Goal: Task Accomplishment & Management: Use online tool/utility

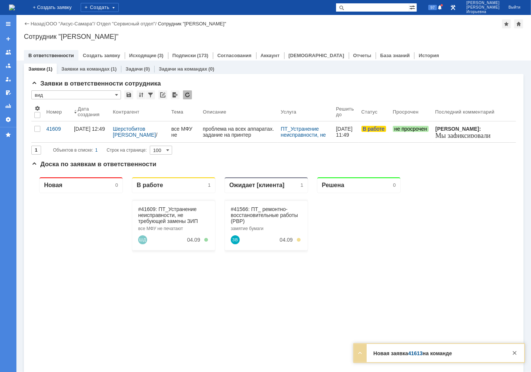
click at [87, 66] on link "Заявки на командах" at bounding box center [85, 69] width 48 height 6
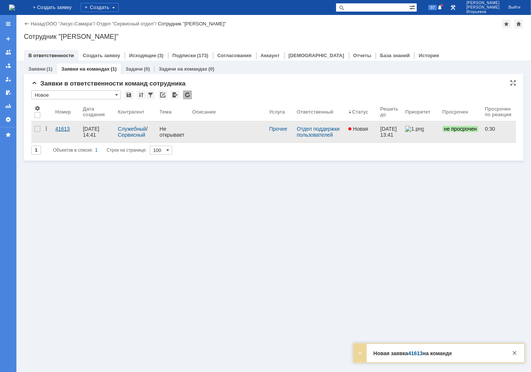
click at [62, 132] on div "41613" at bounding box center [66, 129] width 22 height 6
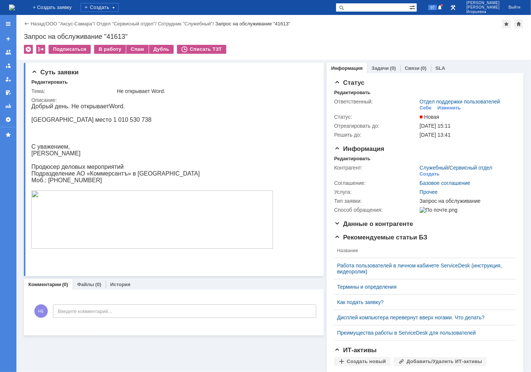
click at [15, 9] on img at bounding box center [12, 7] width 6 height 6
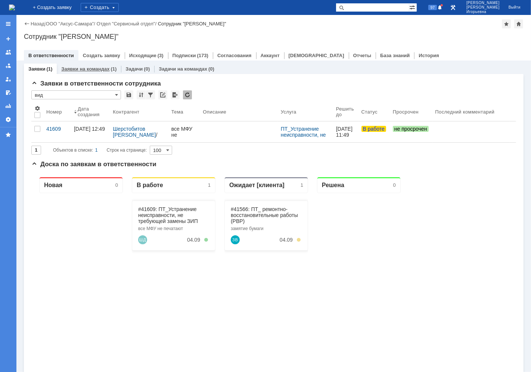
click at [85, 67] on link "Заявки на командах" at bounding box center [85, 69] width 48 height 6
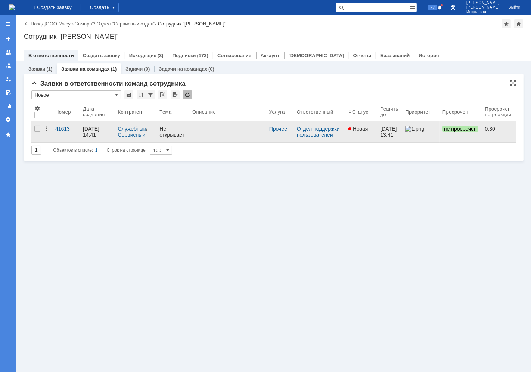
click at [57, 131] on div "41613" at bounding box center [66, 129] width 22 height 6
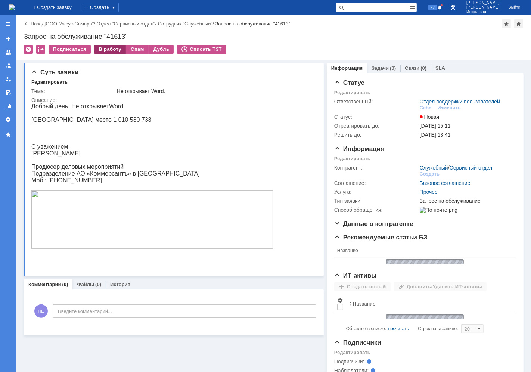
click at [105, 51] on div "В работу" at bounding box center [110, 49] width 32 height 9
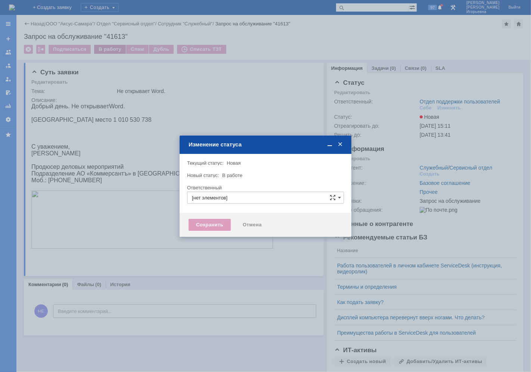
type input "Отдел поддержки пользователей"
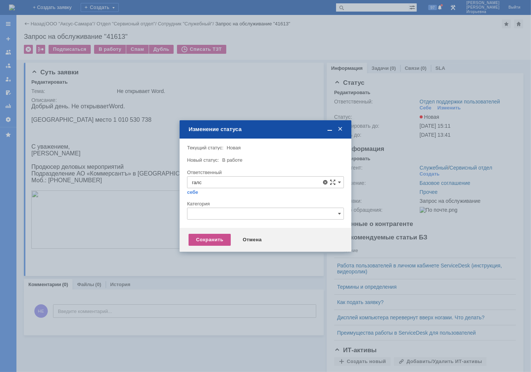
click at [217, 236] on span "[PERSON_NAME]" at bounding box center [265, 237] width 147 height 6
type input "[PERSON_NAME]"
click at [211, 236] on div "Сохранить" at bounding box center [210, 240] width 42 height 12
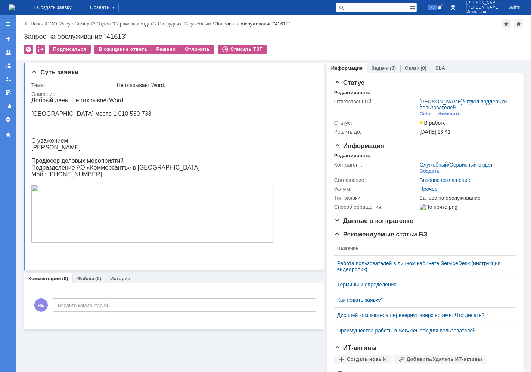
click at [15, 4] on img at bounding box center [12, 7] width 6 height 6
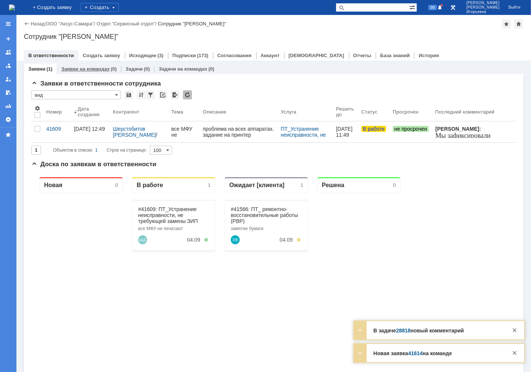
click at [89, 68] on link "Заявки на командах" at bounding box center [85, 69] width 48 height 6
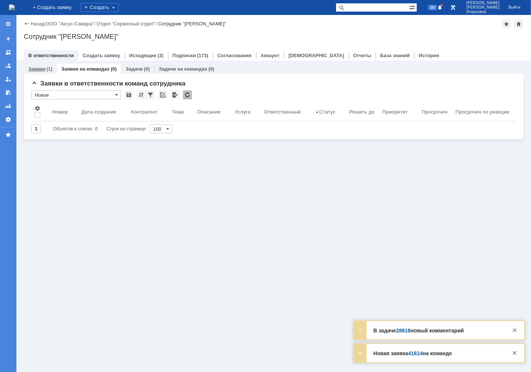
click at [35, 68] on link "Заявки" at bounding box center [36, 69] width 17 height 6
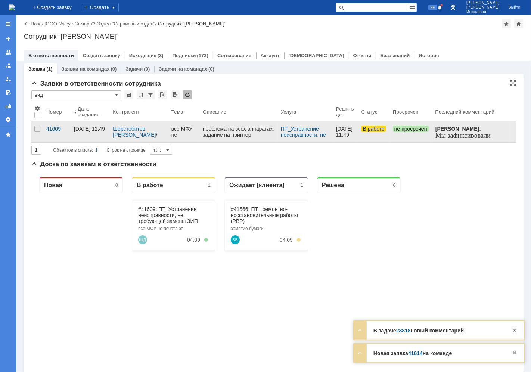
click at [58, 126] on div "41609" at bounding box center [57, 129] width 22 height 6
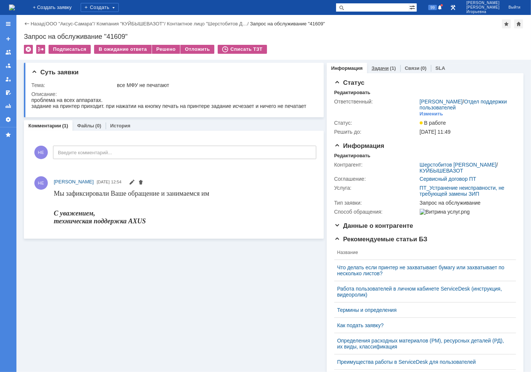
click at [375, 66] on link "Задачи" at bounding box center [380, 68] width 17 height 6
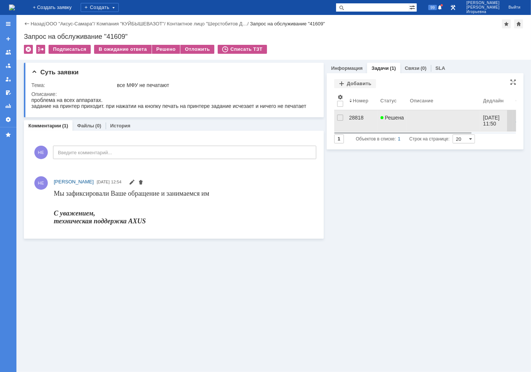
click at [353, 117] on div "28818" at bounding box center [361, 118] width 25 height 6
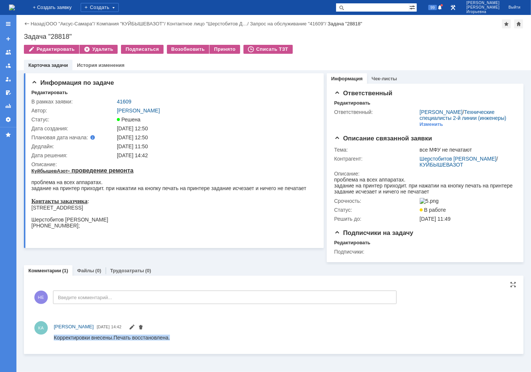
drag, startPoint x: 171, startPoint y: 338, endPoint x: 53, endPoint y: 336, distance: 117.3
click at [53, 336] on html "Корректировки внесены.Печать восстановлена." at bounding box center [282, 337] width 459 height 7
copy div "Корректировки внесены.Печать восстановлена."
click at [126, 102] on link "41609" at bounding box center [124, 102] width 15 height 6
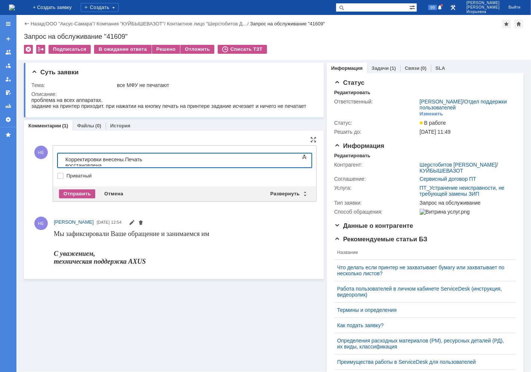
click at [124, 158] on span "Корректировки внесены.Печать восстановлена." at bounding box center [103, 162] width 77 height 12
click at [66, 192] on div "Отправить" at bounding box center [77, 193] width 36 height 9
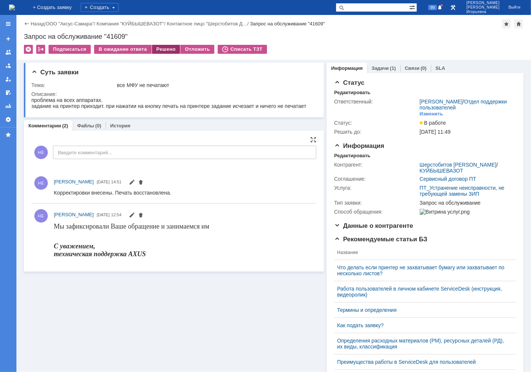
click at [158, 50] on div "Решено" at bounding box center [166, 49] width 28 height 9
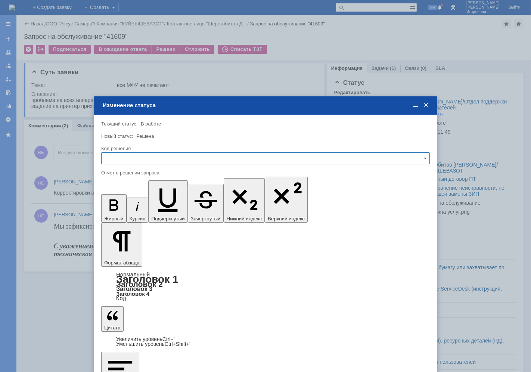
click at [123, 154] on input "text" at bounding box center [265, 158] width 329 height 12
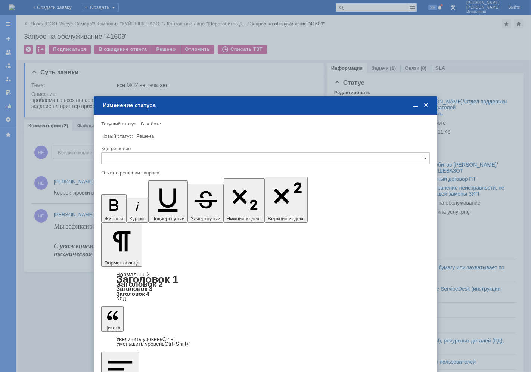
click at [113, 208] on span "Решено" at bounding box center [265, 209] width 319 height 6
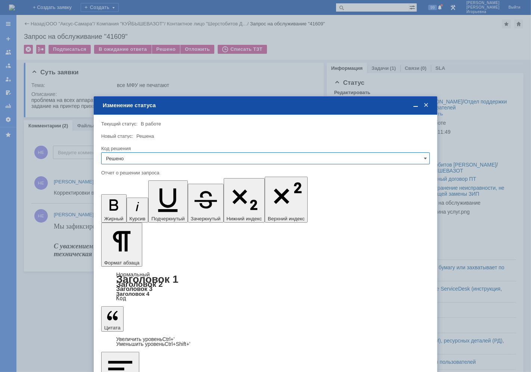
type input "Решено"
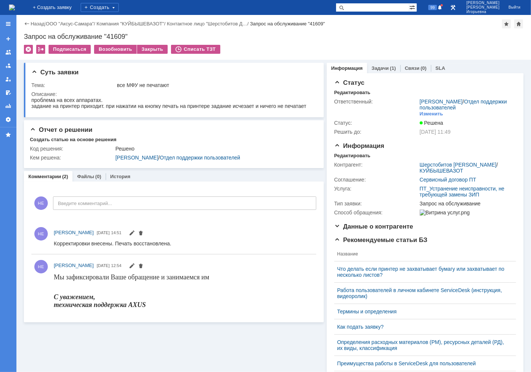
click at [15, 7] on img at bounding box center [12, 7] width 6 height 6
